Goal: Complete application form

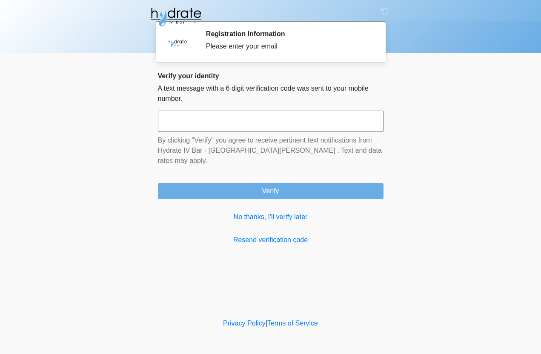
click at [292, 123] on input "text" at bounding box center [271, 121] width 226 height 21
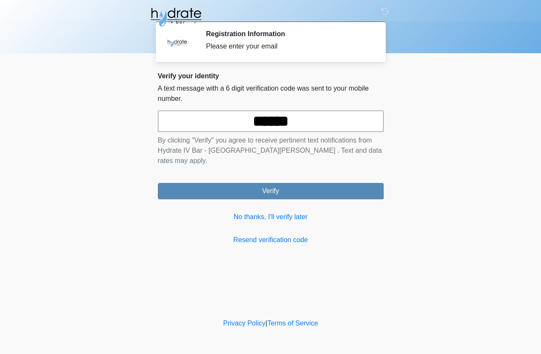
type input "******"
click at [321, 183] on button "Verify" at bounding box center [271, 191] width 226 height 16
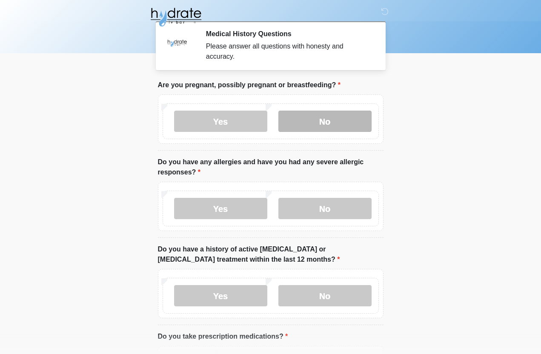
click at [351, 115] on label "No" at bounding box center [324, 121] width 93 height 21
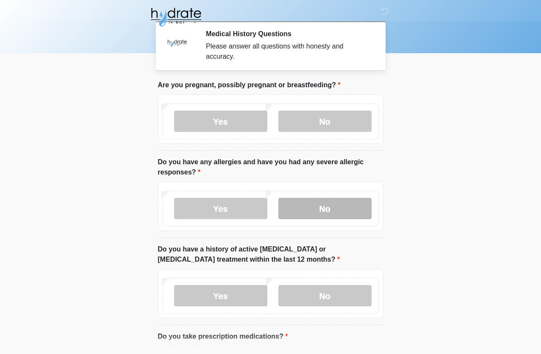
click at [330, 217] on label "No" at bounding box center [324, 208] width 93 height 21
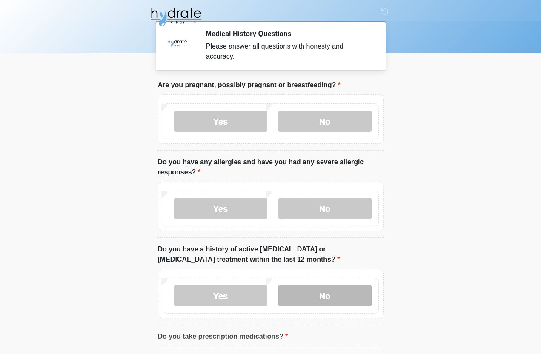
click at [349, 295] on label "No" at bounding box center [324, 295] width 93 height 21
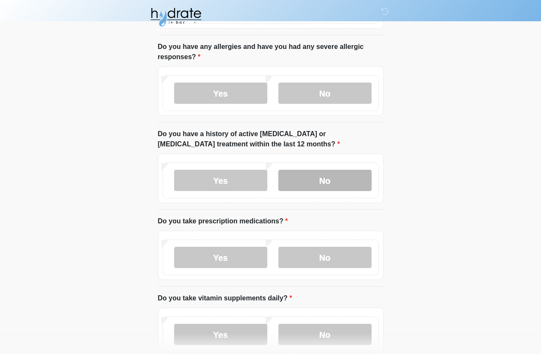
scroll to position [141, 0]
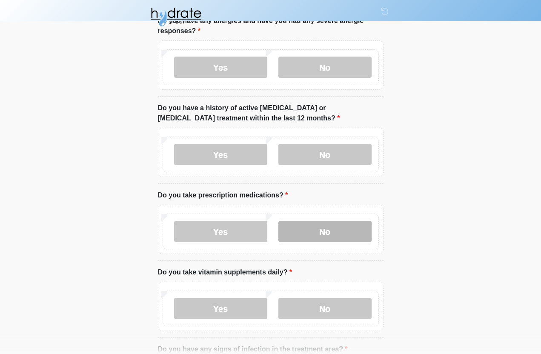
click at [334, 237] on label "No" at bounding box center [324, 231] width 93 height 21
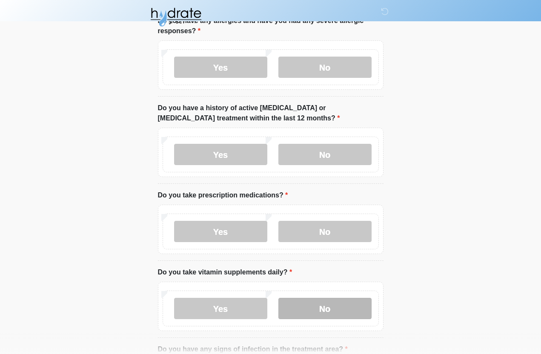
click at [341, 312] on label "No" at bounding box center [324, 308] width 93 height 21
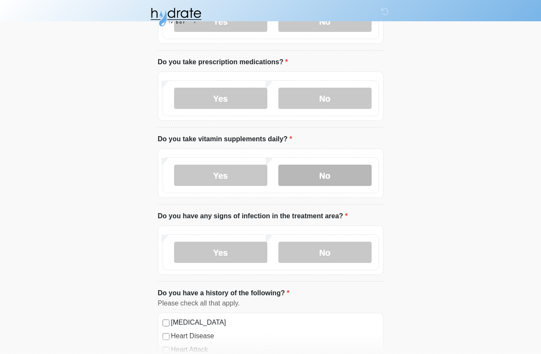
scroll to position [276, 0]
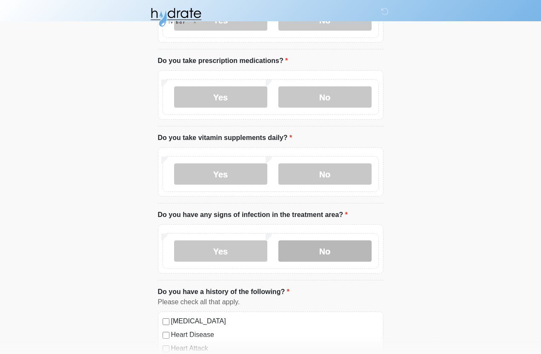
click at [344, 249] on label "No" at bounding box center [324, 250] width 93 height 21
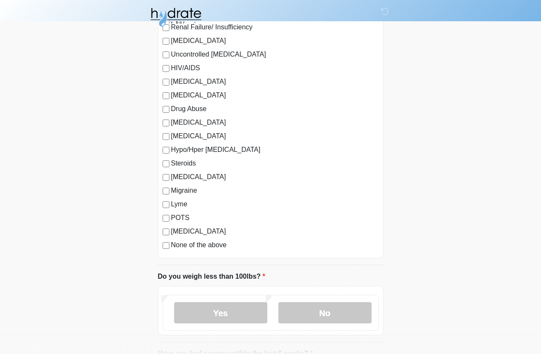
scroll to position [789, 0]
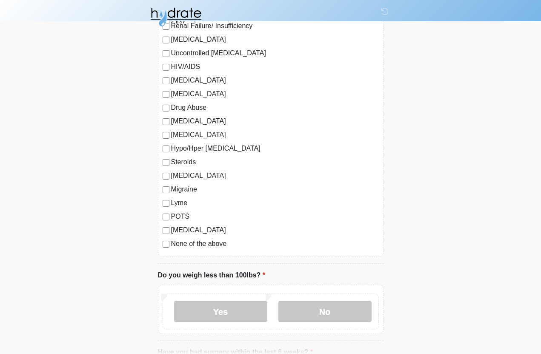
click at [223, 246] on label "None of the above" at bounding box center [275, 244] width 208 height 10
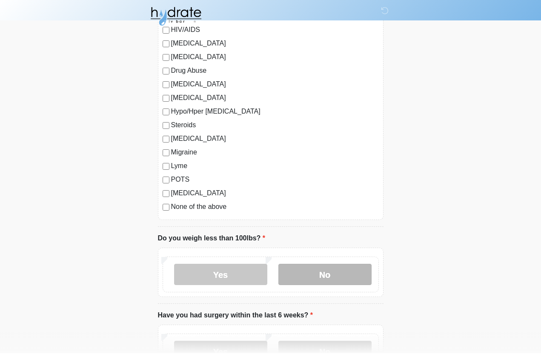
click at [339, 273] on label "No" at bounding box center [324, 275] width 93 height 21
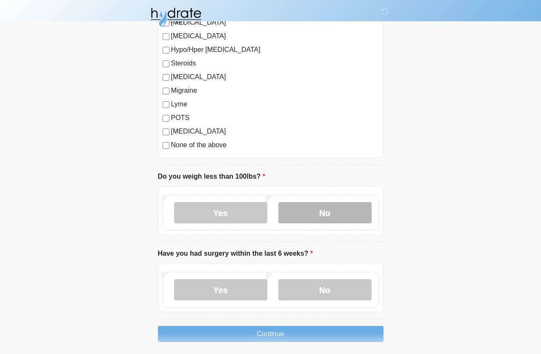
scroll to position [888, 0]
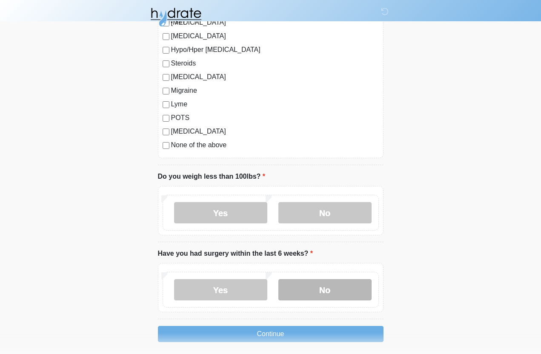
click at [344, 283] on label "No" at bounding box center [324, 289] width 93 height 21
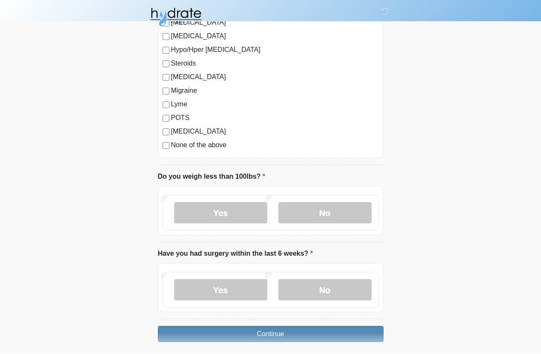
click at [355, 335] on button "Continue" at bounding box center [271, 334] width 226 height 16
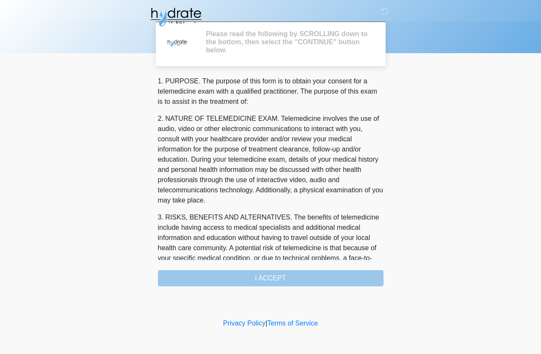
scroll to position [0, 0]
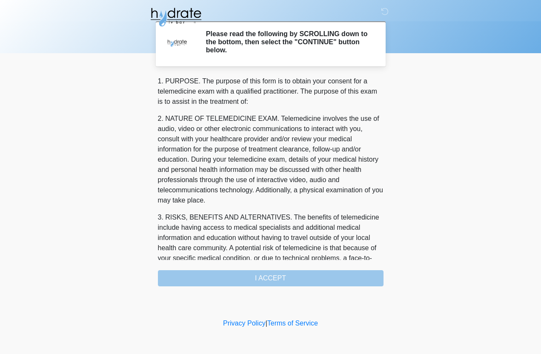
click at [373, 280] on div "1. PURPOSE. The purpose of this form is to obtain your consent for a telemedici…" at bounding box center [271, 181] width 226 height 210
click at [193, 271] on div "1. PURPOSE. The purpose of this form is to obtain your consent for a telemedici…" at bounding box center [271, 181] width 226 height 210
click at [200, 271] on div "1. PURPOSE. The purpose of this form is to obtain your consent for a telemedici…" at bounding box center [271, 181] width 226 height 210
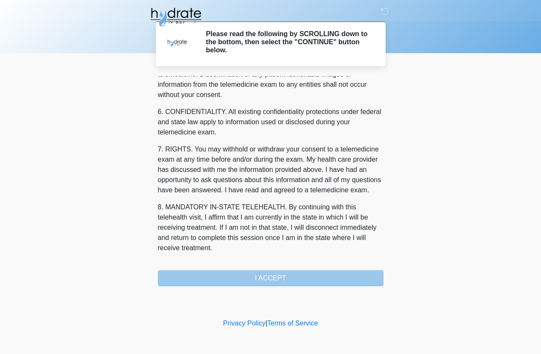
scroll to position [320, 0]
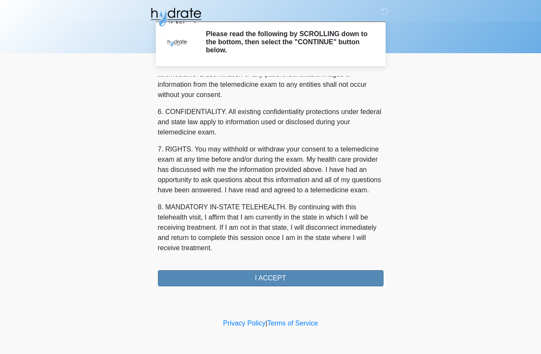
click at [224, 278] on button "I ACCEPT" at bounding box center [271, 278] width 226 height 16
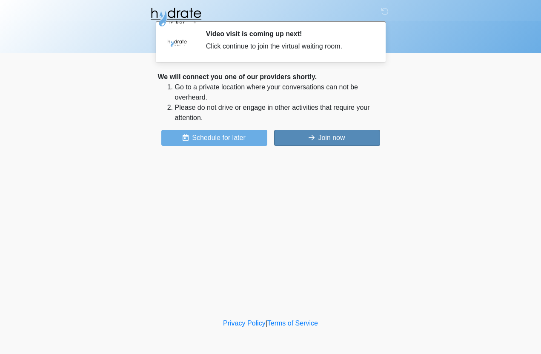
click at [349, 138] on button "Join now" at bounding box center [327, 138] width 106 height 16
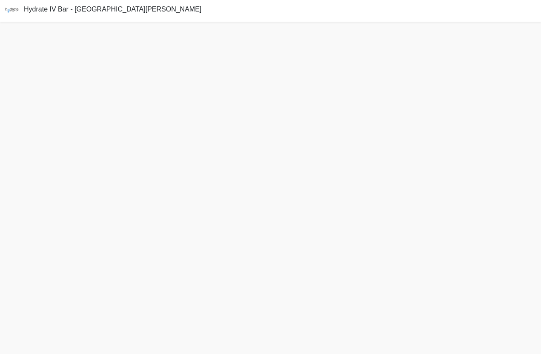
scroll to position [34, 0]
